Goal: Task Accomplishment & Management: Complete application form

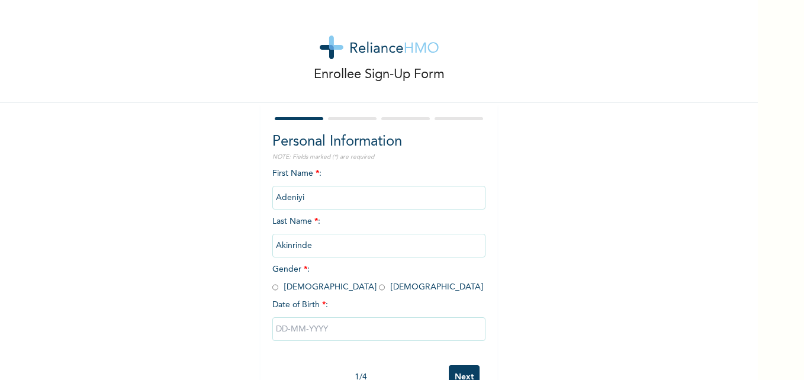
click at [272, 288] on input "radio" at bounding box center [275, 287] width 6 height 11
radio input "true"
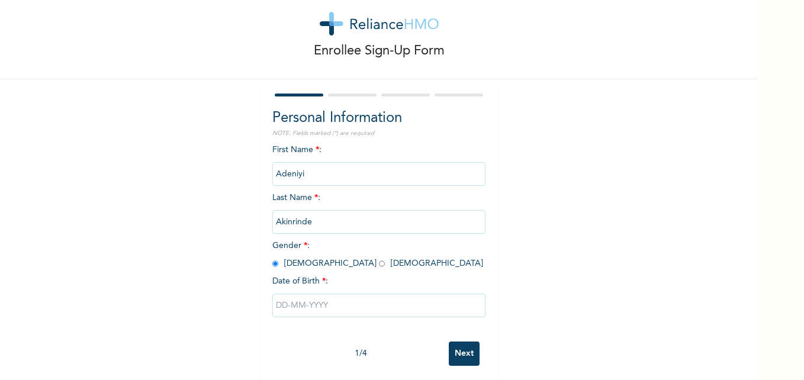
scroll to position [36, 0]
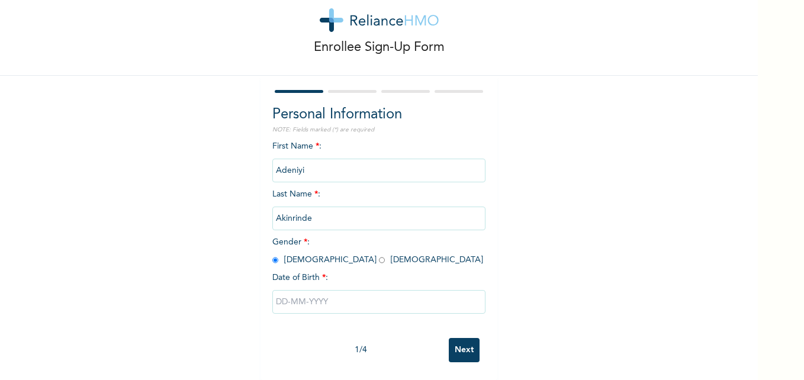
click at [337, 297] on input "text" at bounding box center [378, 302] width 213 height 24
select select "7"
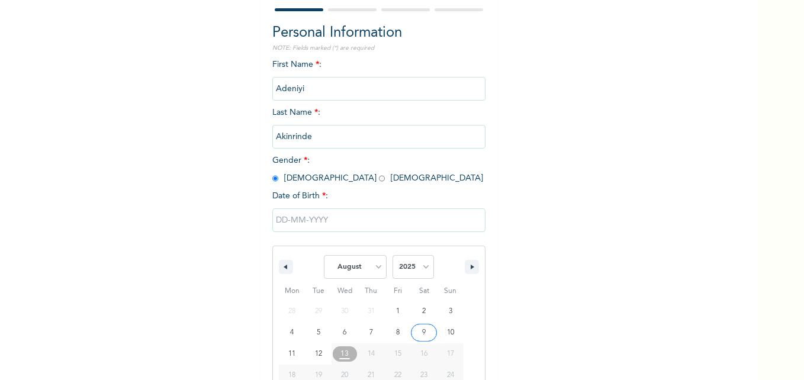
scroll to position [158, 0]
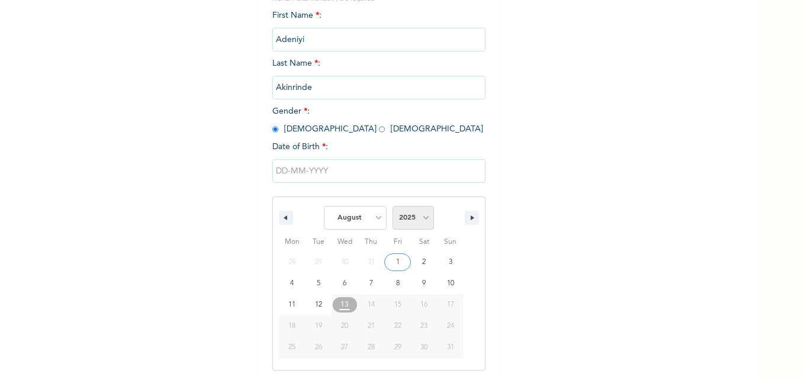
click at [408, 216] on select "2025 2024 2023 2022 2021 2020 2019 2018 2017 2016 2015 2014 2013 2012 2011 2010…" at bounding box center [413, 218] width 41 height 24
select select "1991"
click at [393, 207] on select "2025 2024 2023 2022 2021 2020 2019 2018 2017 2016 2015 2014 2013 2012 2011 2010…" at bounding box center [413, 218] width 41 height 24
click at [350, 221] on select "January February March April May June July August September October November De…" at bounding box center [355, 218] width 63 height 24
select select "0"
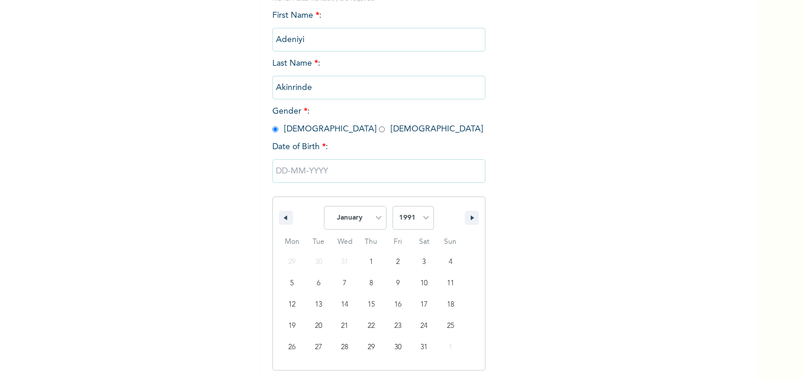
click at [324, 207] on select "January February March April May June July August September October November De…" at bounding box center [355, 218] width 63 height 24
type input "[DATE]"
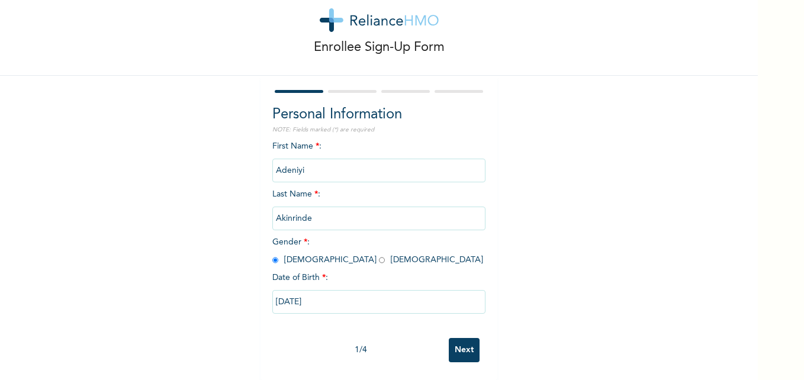
click at [463, 342] on input "Next" at bounding box center [464, 350] width 31 height 24
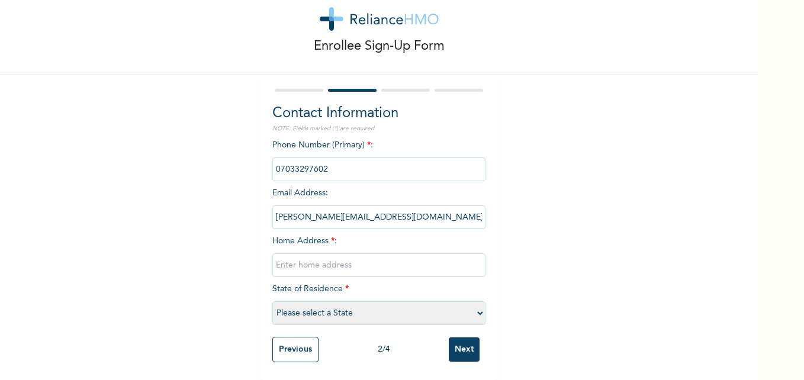
click at [326, 258] on input "text" at bounding box center [378, 265] width 213 height 24
click at [672, 243] on div "Enrollee Sign-Up Form Contact Information NOTE: Fields marked (*) are required …" at bounding box center [379, 176] width 758 height 409
click at [314, 262] on input "text" at bounding box center [378, 265] width 213 height 24
type input "[STREET_ADDRESS][PERSON_NAME]"
click at [409, 301] on select "Please select a State [PERSON_NAME] (FCT) [PERSON_NAME] Ibom [GEOGRAPHIC_DATA] …" at bounding box center [378, 313] width 213 height 24
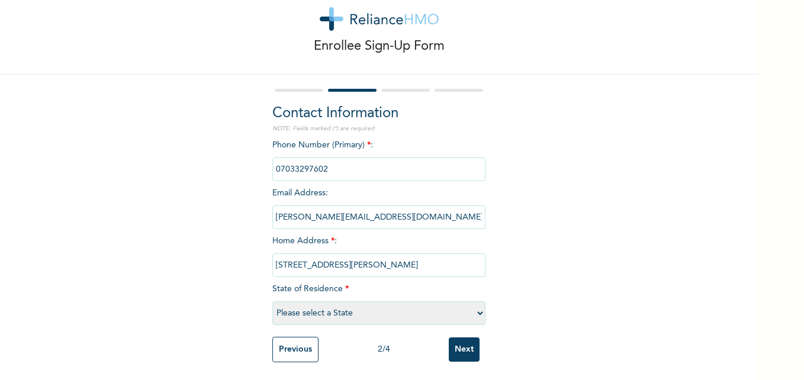
select select "29"
click at [272, 301] on select "Please select a State [PERSON_NAME] (FCT) [PERSON_NAME] Ibom [GEOGRAPHIC_DATA] …" at bounding box center [378, 313] width 213 height 24
click at [461, 343] on input "Next" at bounding box center [464, 349] width 31 height 24
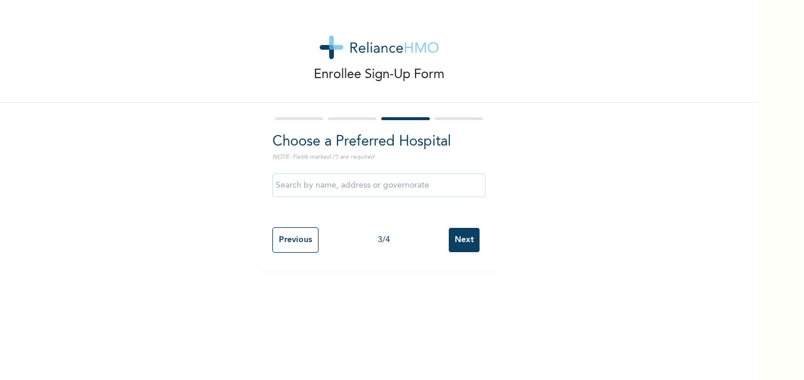
scroll to position [0, 0]
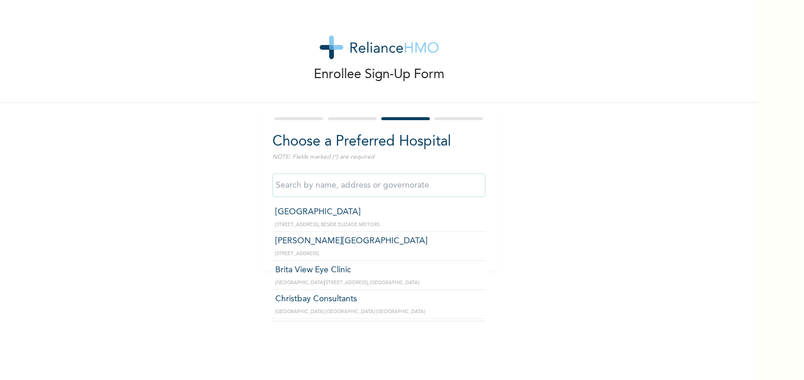
click at [357, 186] on input "text" at bounding box center [378, 185] width 213 height 24
type input "[GEOGRAPHIC_DATA]"
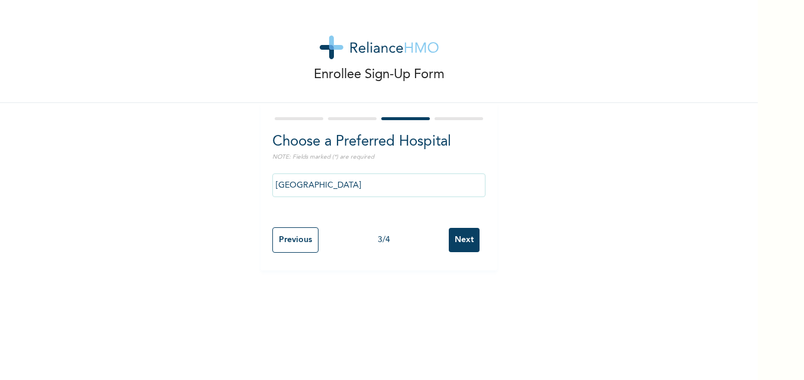
click at [469, 239] on input "Next" at bounding box center [464, 240] width 31 height 24
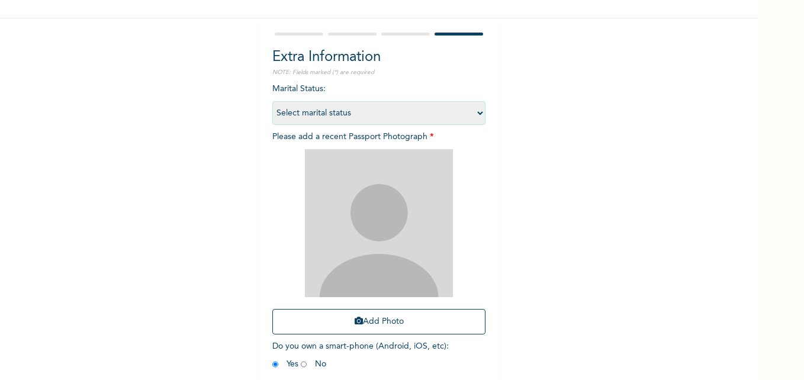
scroll to position [118, 0]
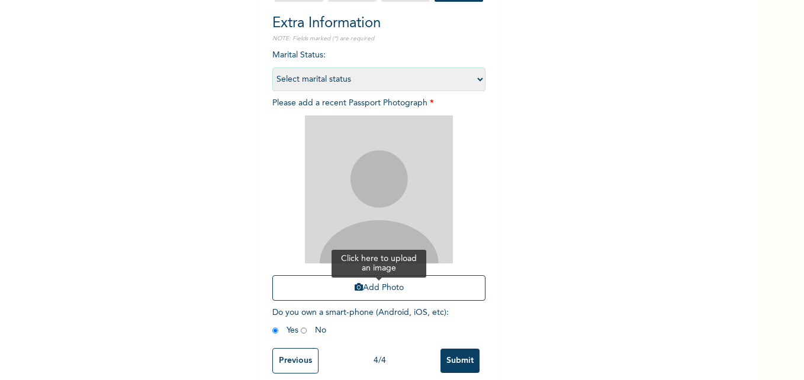
click at [385, 287] on button "Add Photo" at bounding box center [378, 287] width 213 height 25
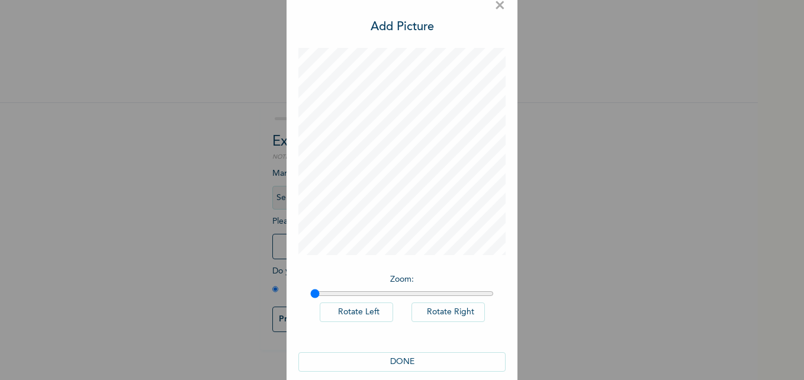
scroll to position [33, 0]
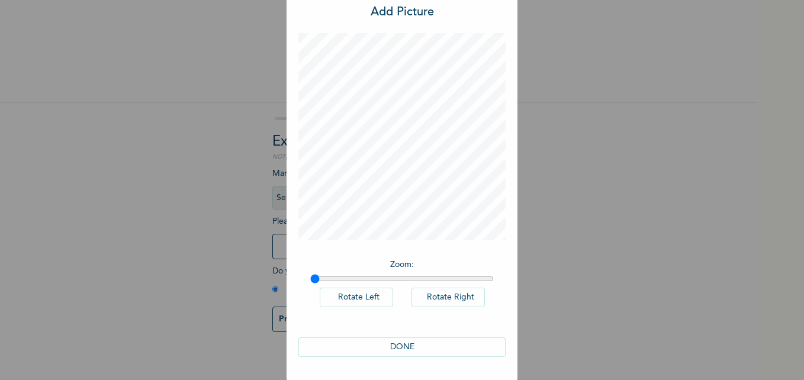
click at [420, 347] on button "DONE" at bounding box center [401, 347] width 207 height 20
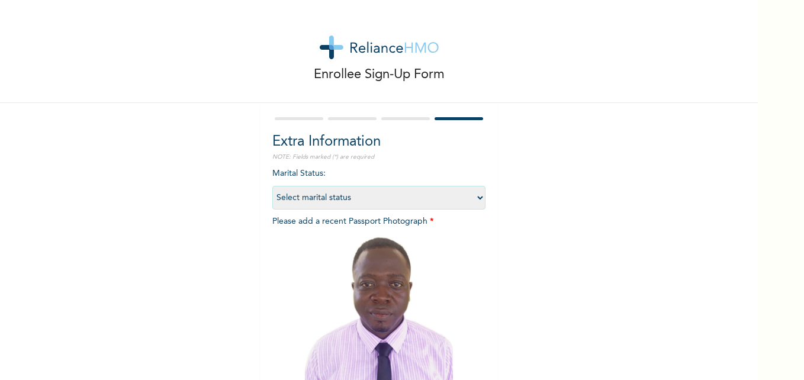
click at [391, 194] on select "Select marital status [DEMOGRAPHIC_DATA] Married [DEMOGRAPHIC_DATA] Widow/[DEMO…" at bounding box center [378, 198] width 213 height 24
select select "2"
click at [272, 186] on select "Select marital status [DEMOGRAPHIC_DATA] Married [DEMOGRAPHIC_DATA] Widow/[DEMO…" at bounding box center [378, 198] width 213 height 24
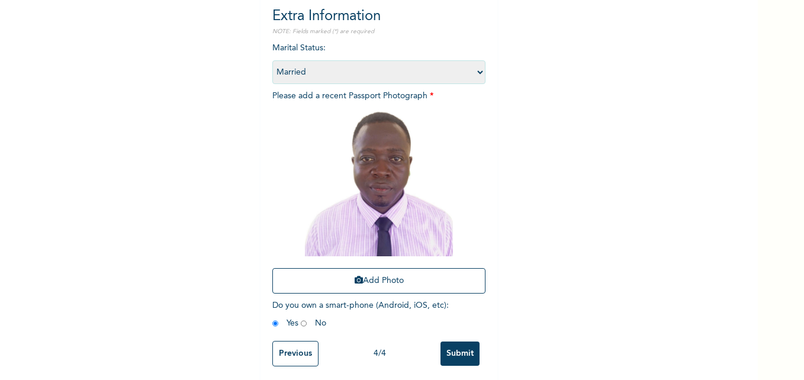
scroll to position [139, 0]
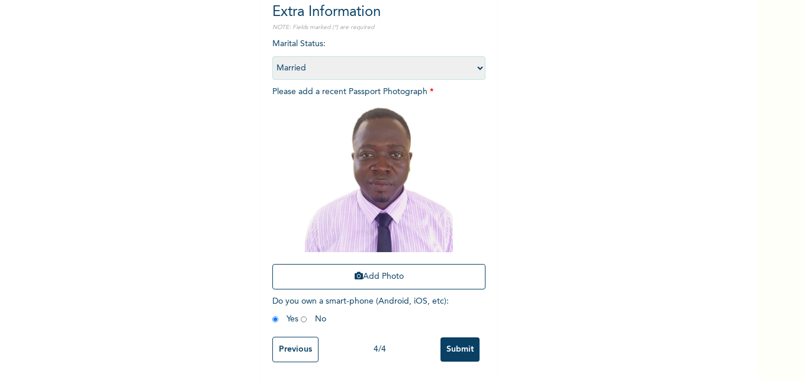
click at [459, 344] on input "Submit" at bounding box center [459, 349] width 39 height 24
